Goal: Navigation & Orientation: Find specific page/section

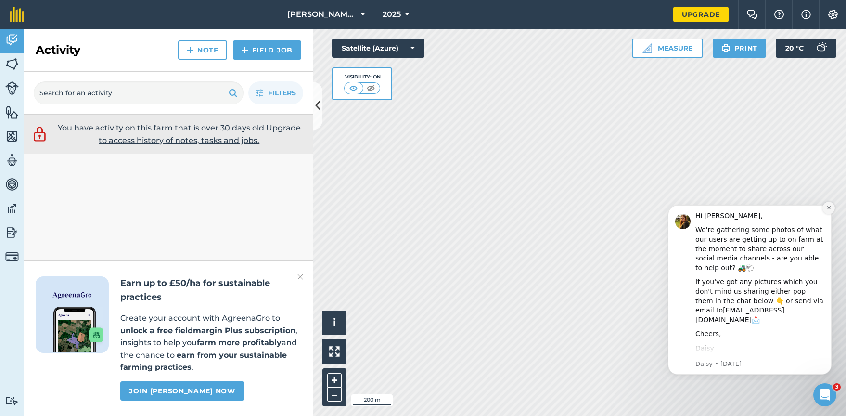
click at [830, 206] on icon "Dismiss notification" at bounding box center [828, 207] width 5 height 5
